Goal: Register for event/course

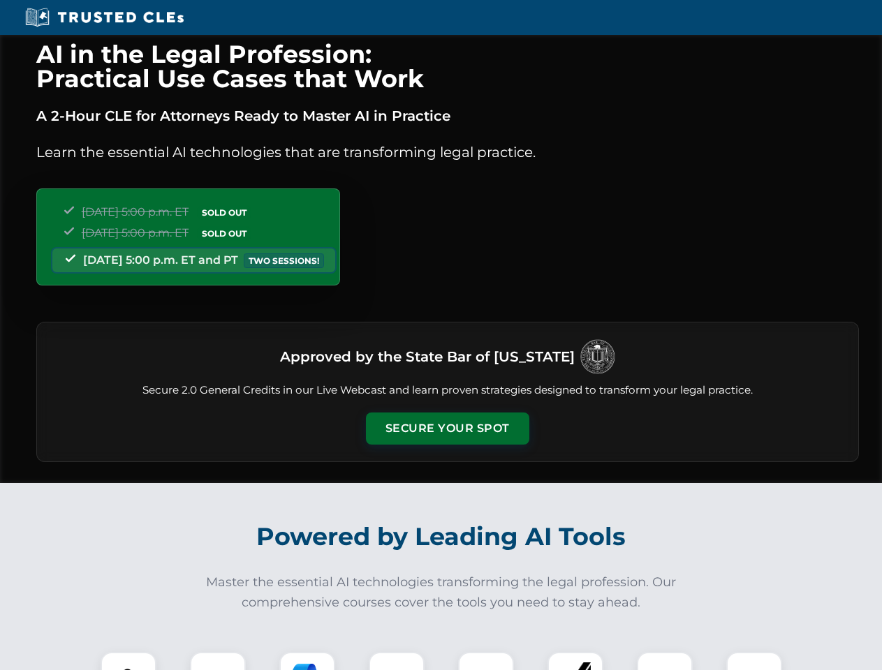
click at [447, 429] on button "Secure Your Spot" at bounding box center [447, 429] width 163 height 32
click at [128, 661] on img at bounding box center [128, 680] width 40 height 40
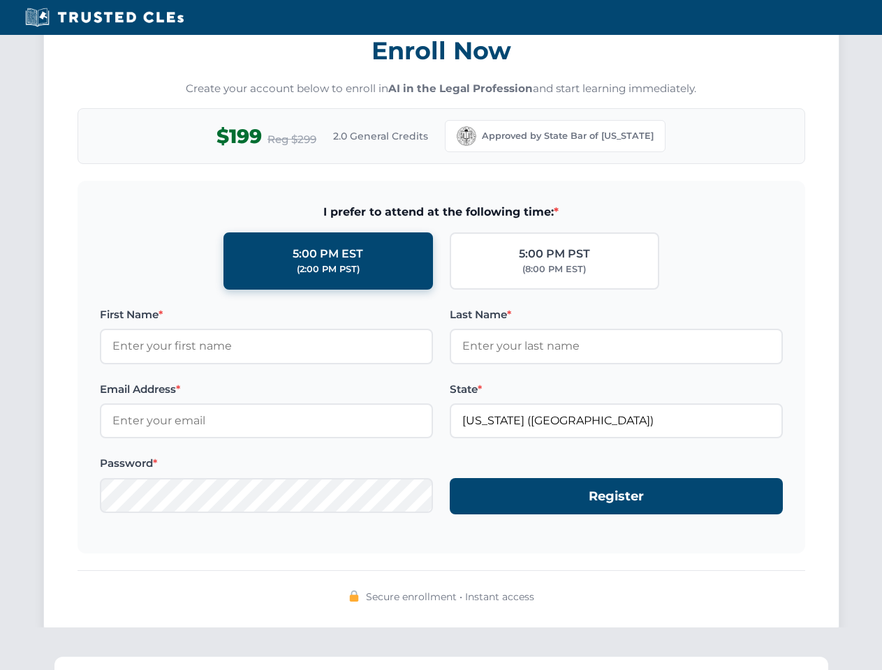
scroll to position [1371, 0]
